Goal: Information Seeking & Learning: Learn about a topic

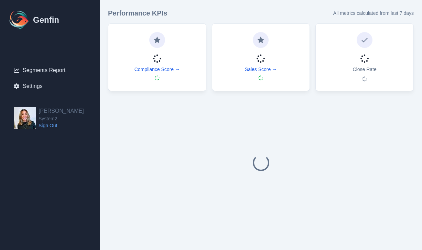
select select "14"
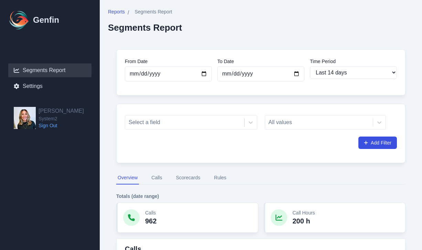
scroll to position [0, 0]
click at [197, 123] on div at bounding box center [185, 122] width 112 height 10
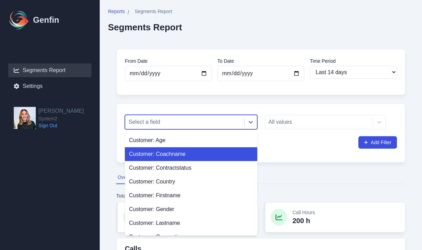
click at [209, 156] on div "Customer: Coachname" at bounding box center [191, 154] width 133 height 14
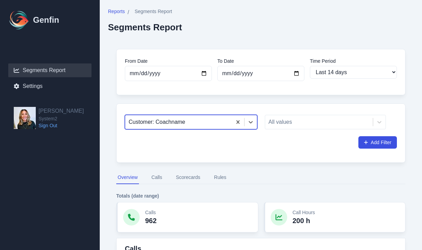
scroll to position [46, 0]
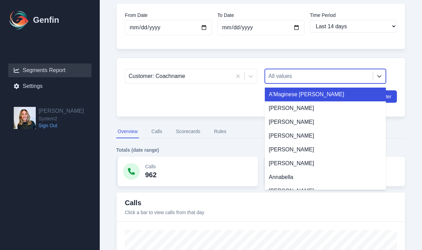
click at [299, 69] on div "All values" at bounding box center [325, 76] width 121 height 14
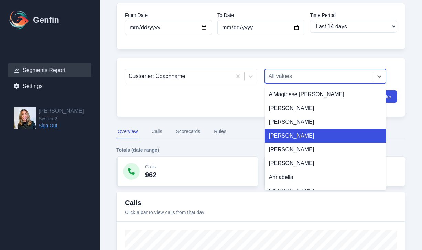
click at [305, 137] on div "[PERSON_NAME]" at bounding box center [325, 136] width 121 height 14
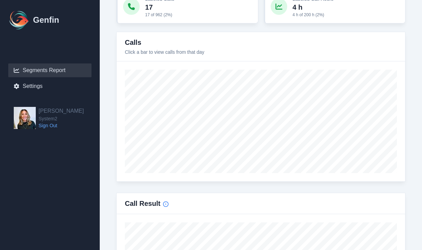
scroll to position [264, 0]
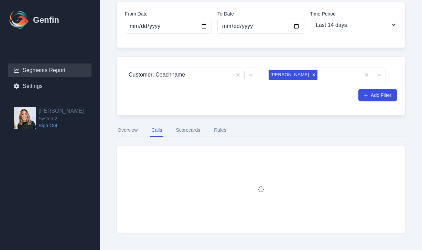
type input "[DATE]"
select select "custom"
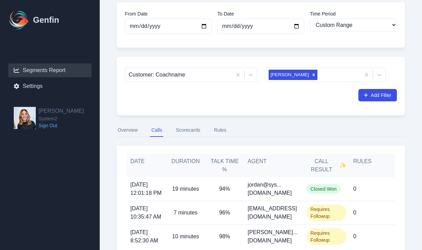
scroll to position [98, 0]
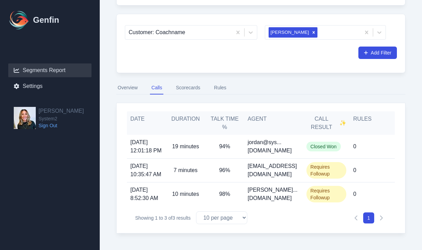
click at [133, 81] on button "Overview" at bounding box center [127, 87] width 23 height 13
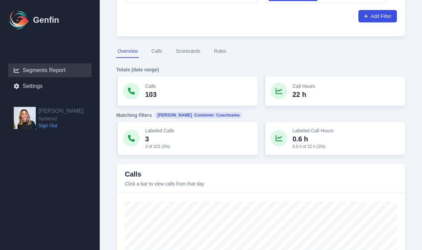
scroll to position [126, 0]
click at [230, 116] on span "· Customer: Coachname" at bounding box center [216, 116] width 46 height 6
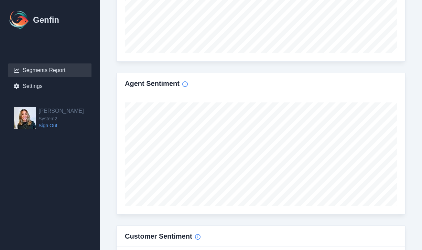
scroll to position [724, 0]
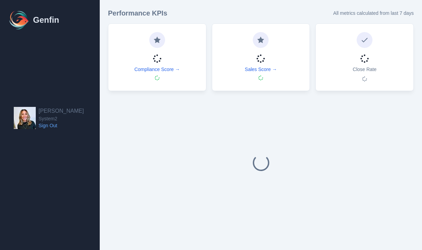
select select "14"
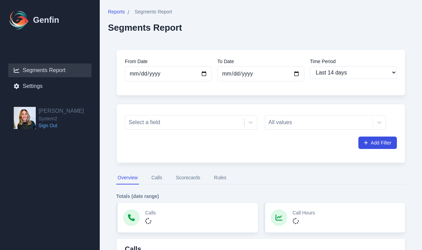
scroll to position [6, 0]
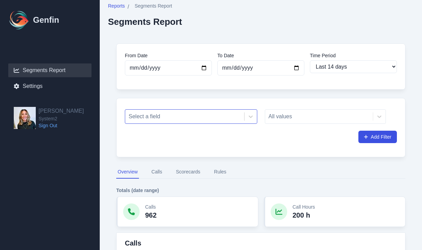
click at [194, 112] on div at bounding box center [185, 117] width 112 height 10
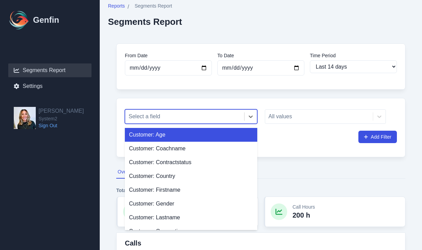
scroll to position [49, 0]
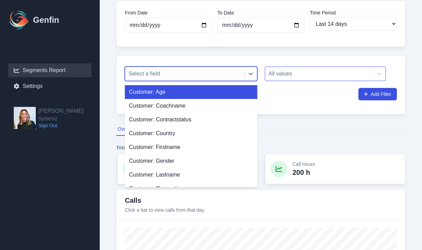
click at [192, 108] on div "Customer: Coachname" at bounding box center [191, 106] width 133 height 14
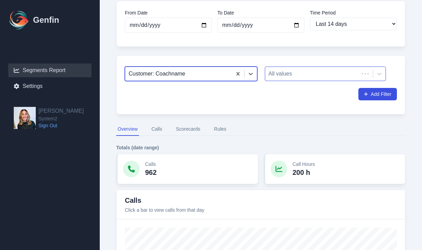
click at [310, 71] on div at bounding box center [312, 74] width 87 height 10
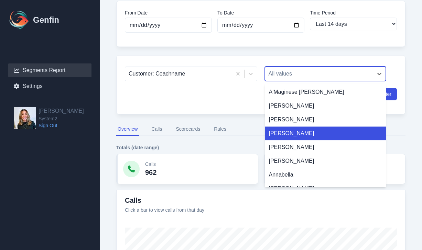
click at [307, 136] on div "[PERSON_NAME]" at bounding box center [325, 133] width 121 height 14
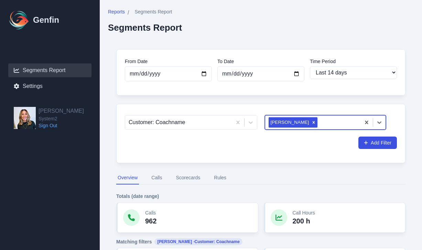
click at [191, 178] on button "Scorecards" at bounding box center [187, 177] width 27 height 13
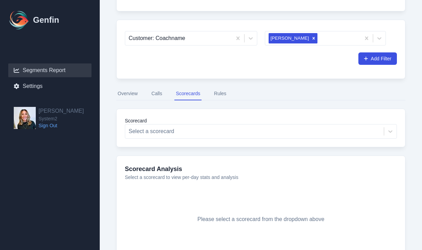
scroll to position [123, 0]
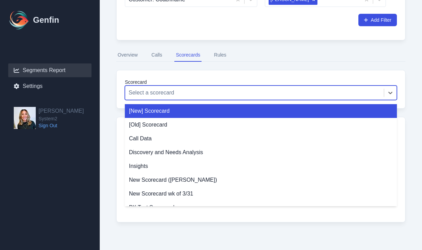
click at [189, 92] on div at bounding box center [255, 93] width 252 height 10
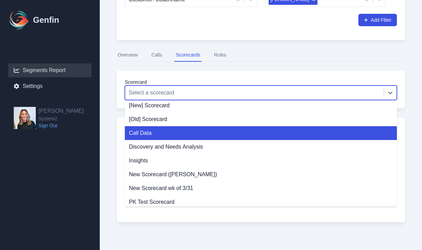
scroll to position [0, 0]
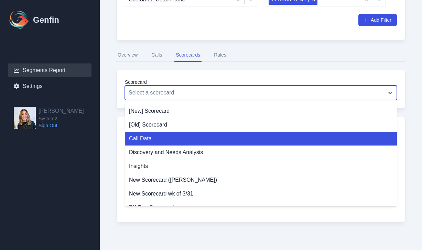
click at [257, 135] on div "Call Data" at bounding box center [261, 138] width 272 height 14
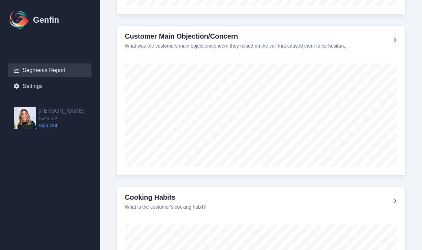
scroll to position [537, 0]
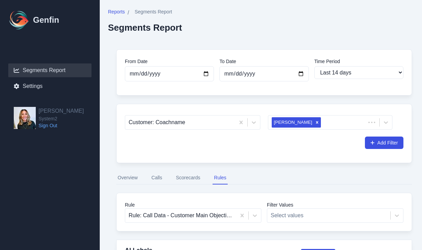
select select "14"
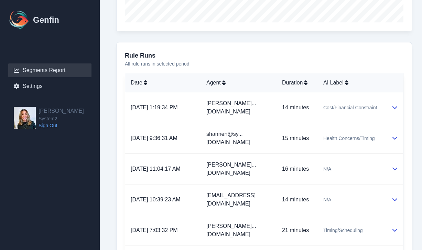
scroll to position [366, 0]
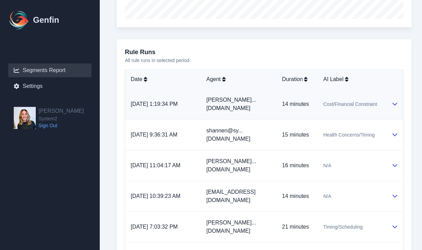
click at [354, 100] on span "Cost/Financial Constraint" at bounding box center [351, 103] width 54 height 7
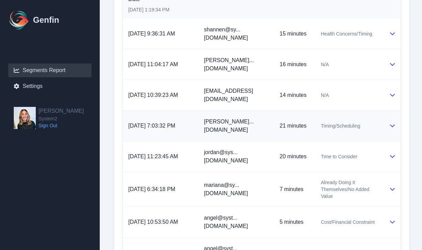
scroll to position [632, 2]
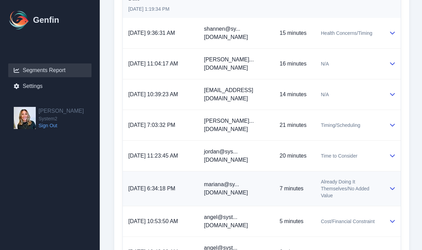
click at [370, 178] on span "Already Doing It Themselves/No Added Value" at bounding box center [350, 188] width 58 height 21
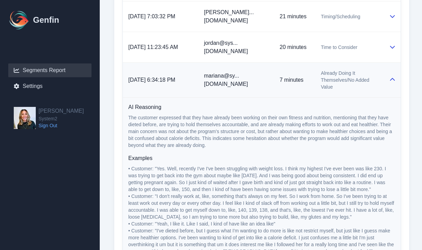
scroll to position [742, 2]
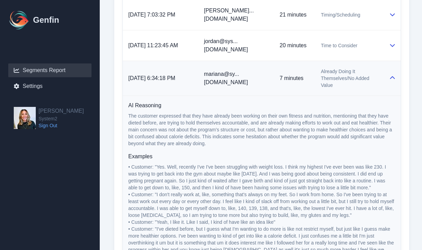
click at [352, 68] on span "Already Doing It Themselves/No Added Value" at bounding box center [350, 78] width 58 height 21
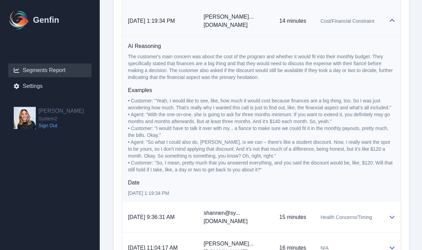
scroll to position [402, 3]
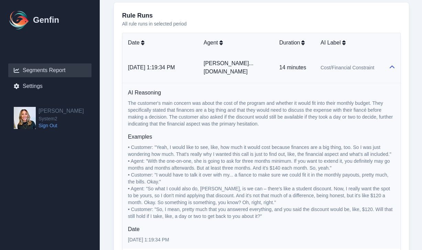
click at [355, 66] on td "Cost/Financial Constraint" at bounding box center [349, 67] width 69 height 31
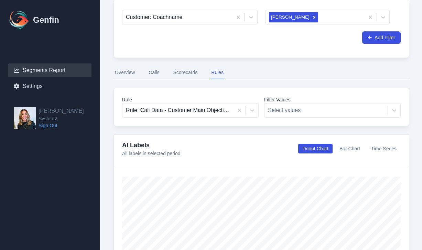
scroll to position [0, 3]
